Goal: Task Accomplishment & Management: Manage account settings

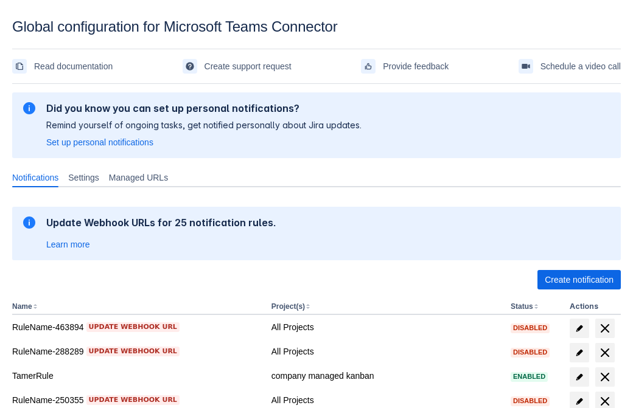
click at [578, 280] on span "Create notification" at bounding box center [578, 279] width 69 height 19
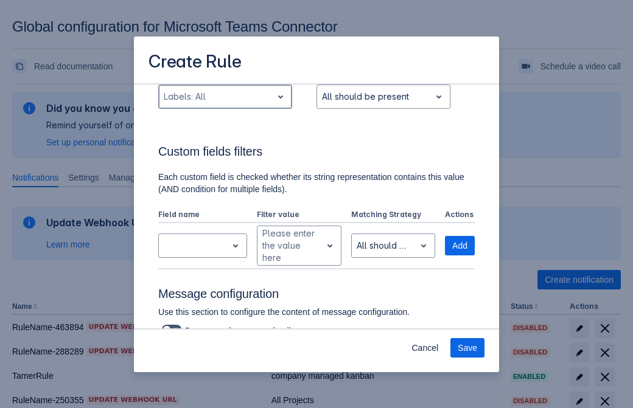
click at [224, 104] on div "Scrollable content" at bounding box center [215, 96] width 103 height 15
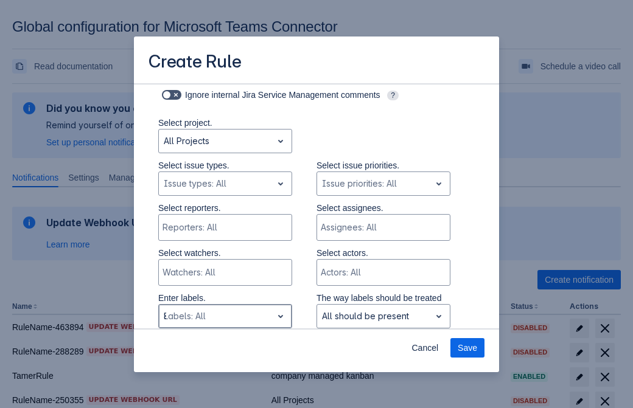
type input "850697_label"
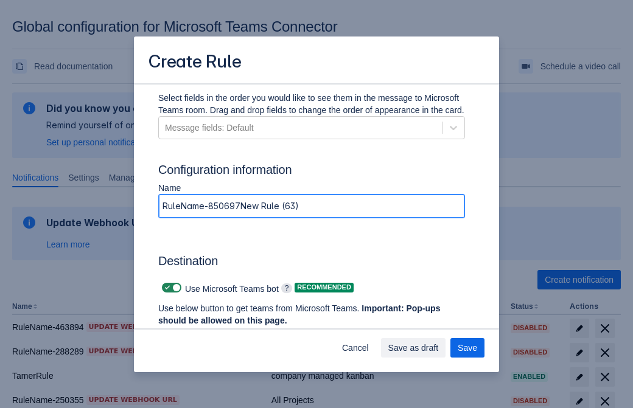
type input "RuleName-850697New Rule (63)"
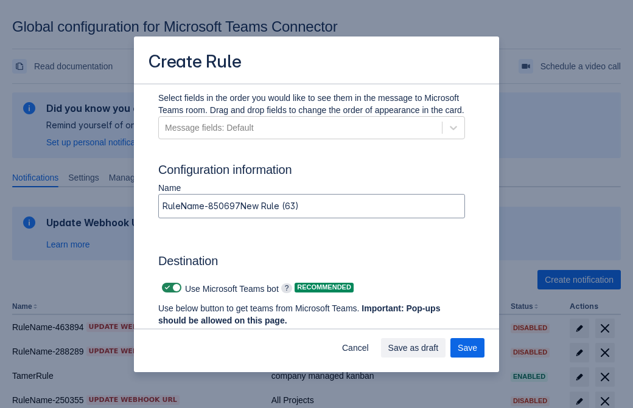
click at [165, 288] on span "Scrollable content" at bounding box center [167, 288] width 10 height 10
click at [165, 288] on input "Scrollable content" at bounding box center [166, 288] width 8 height 8
checkbox input "false"
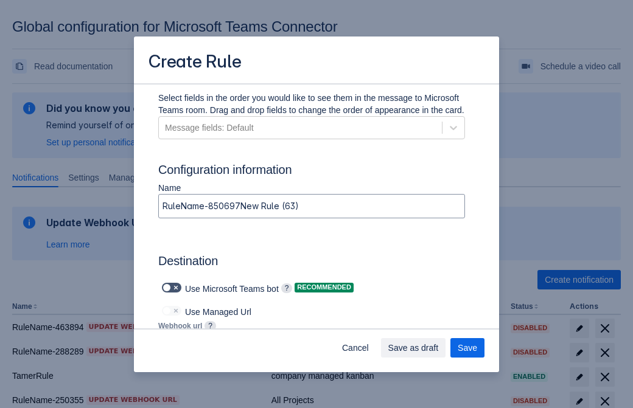
click at [40, 342] on div "Create Rule Log into Microsoft Teams Please log into Microsoft Teams before set…" at bounding box center [316, 204] width 633 height 408
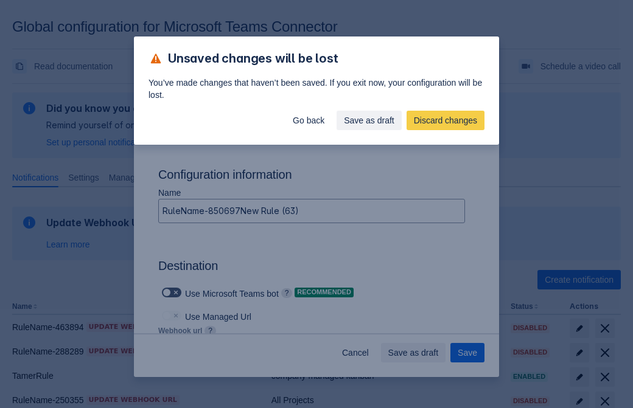
type input "[URL][DOMAIN_NAME][DATE]"
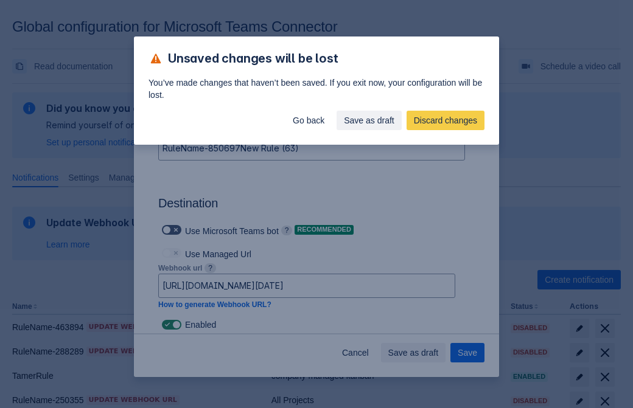
scroll to position [0, 0]
click at [467, 353] on div "Unsaved changes will be lost You’ve made changes that haven’t been saved. If yo…" at bounding box center [316, 204] width 633 height 408
click at [40, 342] on div "Unsaved changes will be lost You’ve made changes that haven’t been saved. If yo…" at bounding box center [316, 204] width 633 height 408
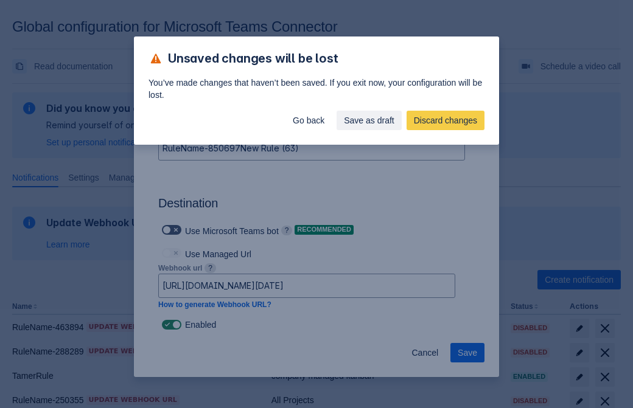
click at [40, 342] on div "Unsaved changes will be lost You’ve made changes that haven’t been saved. If yo…" at bounding box center [316, 204] width 633 height 408
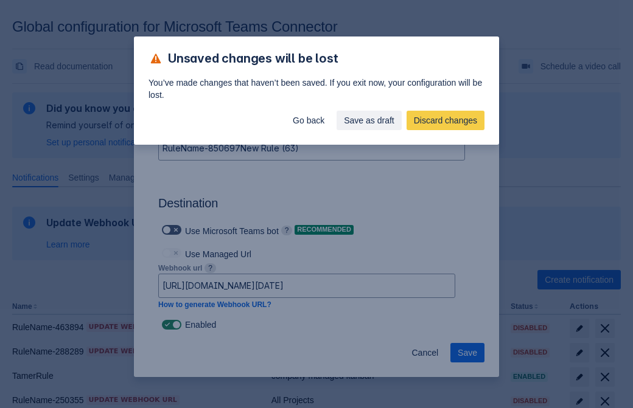
click at [40, 342] on div "Unsaved changes will be lost You’ve made changes that haven’t been saved. If yo…" at bounding box center [316, 204] width 633 height 408
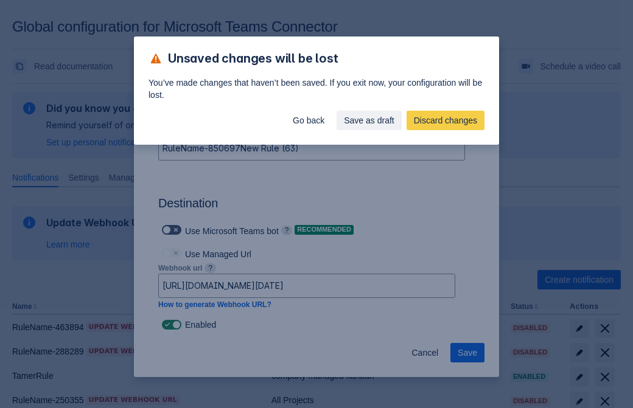
click at [40, 342] on div "Unsaved changes will be lost You’ve made changes that haven’t been saved. If yo…" at bounding box center [316, 204] width 633 height 408
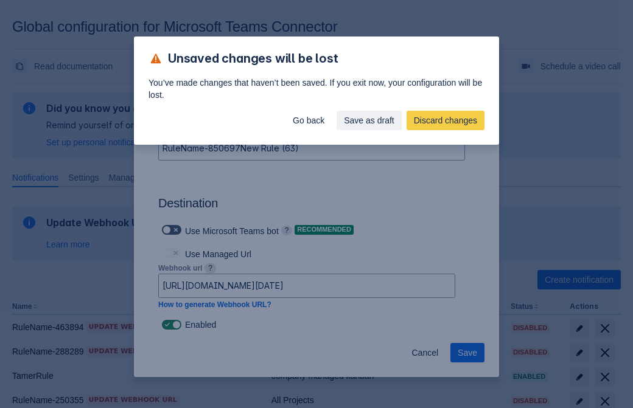
click at [40, 342] on div "Unsaved changes will be lost You’ve made changes that haven’t been saved. If yo…" at bounding box center [316, 204] width 633 height 408
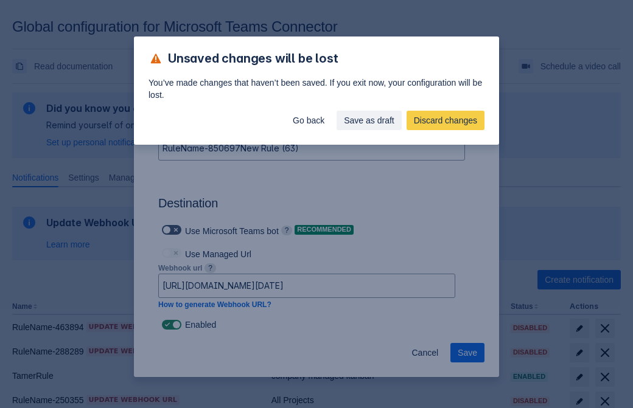
click at [40, 342] on div "Unsaved changes will be lost You’ve made changes that haven’t been saved. If yo…" at bounding box center [316, 204] width 633 height 408
